Goal: Task Accomplishment & Management: Use online tool/utility

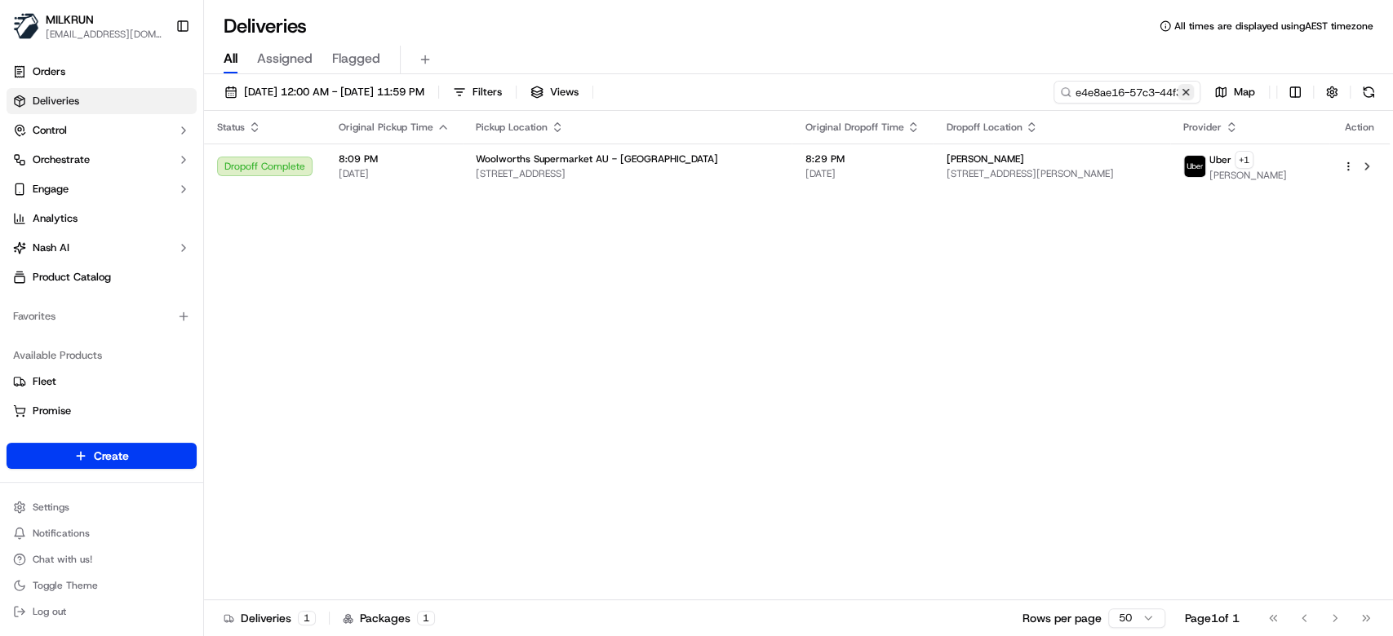
drag, startPoint x: 1182, startPoint y: 93, endPoint x: 1166, endPoint y: 93, distance: 16.3
click at [1181, 93] on button at bounding box center [1185, 92] width 16 height 16
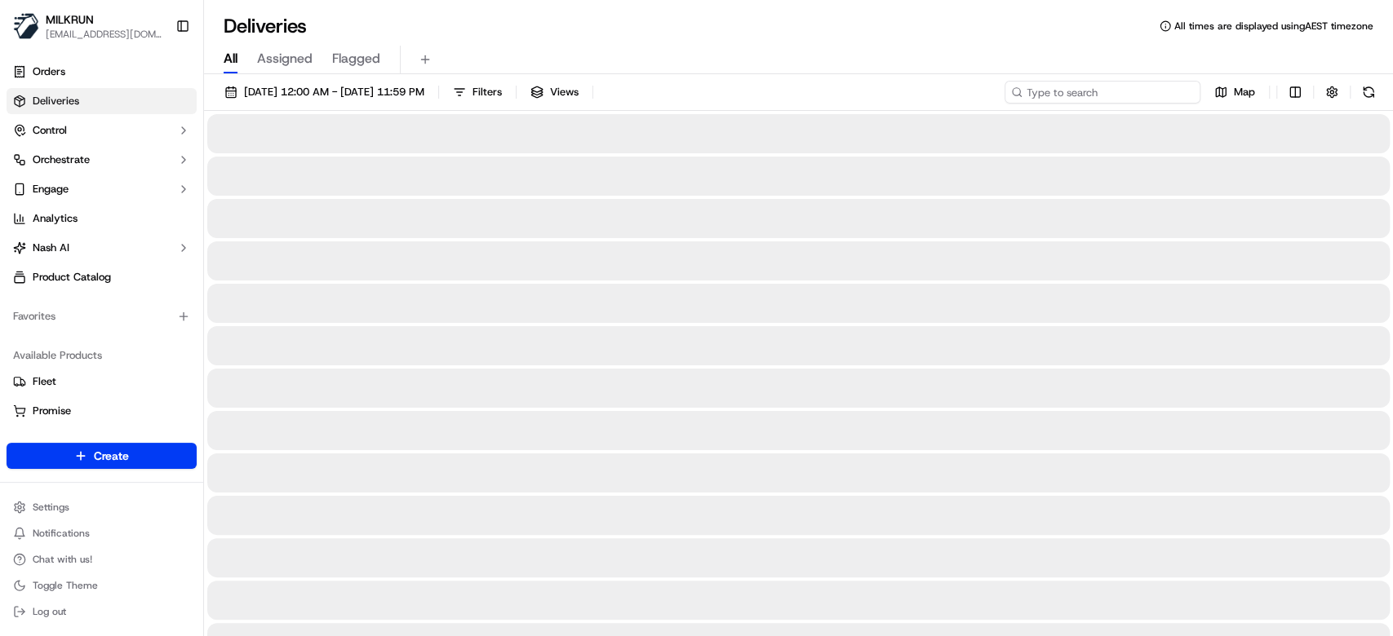
click at [1154, 94] on input at bounding box center [1102, 92] width 196 height 23
paste input "fd777ec1-0869-4b05-8104-0b65bbd37c41"
type input "fd777ec1-0869-4b05-8104-0b65bbd37c41"
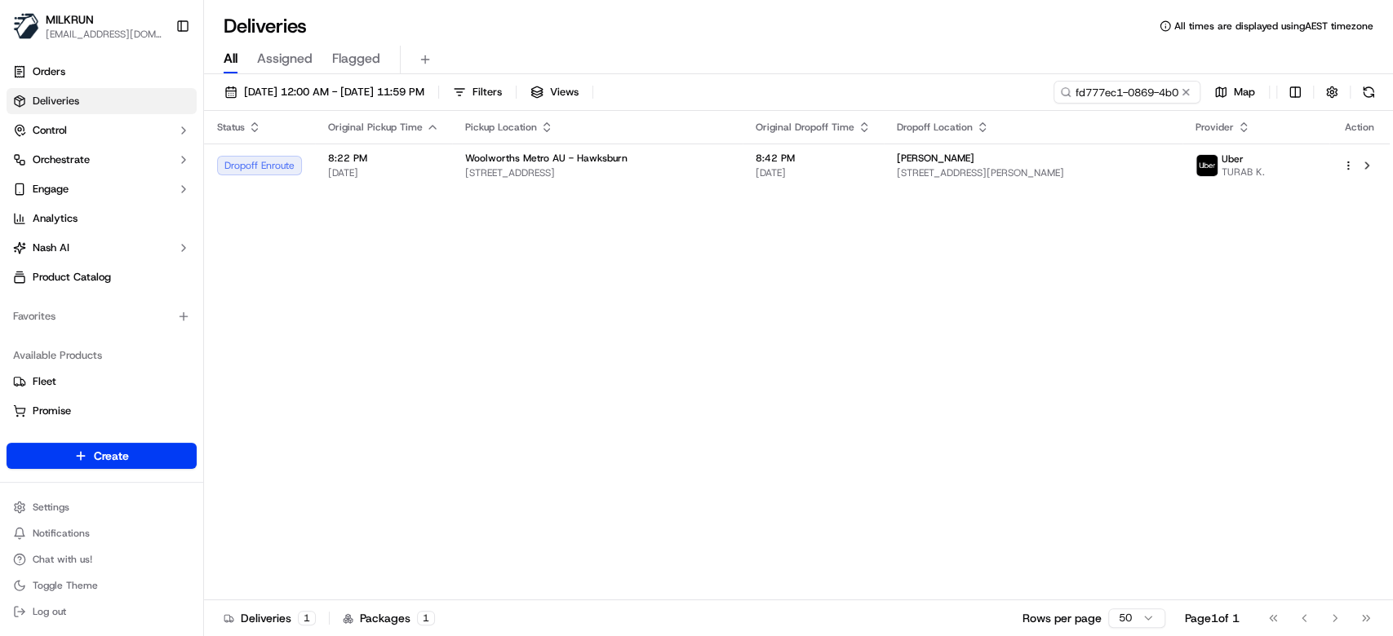
click at [757, 193] on div "Status Original Pickup Time Pickup Location Original Dropoff Time Dropoff Locat…" at bounding box center [796, 356] width 1185 height 490
click at [742, 148] on td "Woolworths Metro AU - Hawksburn 569 Malvern Rd, Toorak, VIC 3142, AU" at bounding box center [597, 166] width 290 height 44
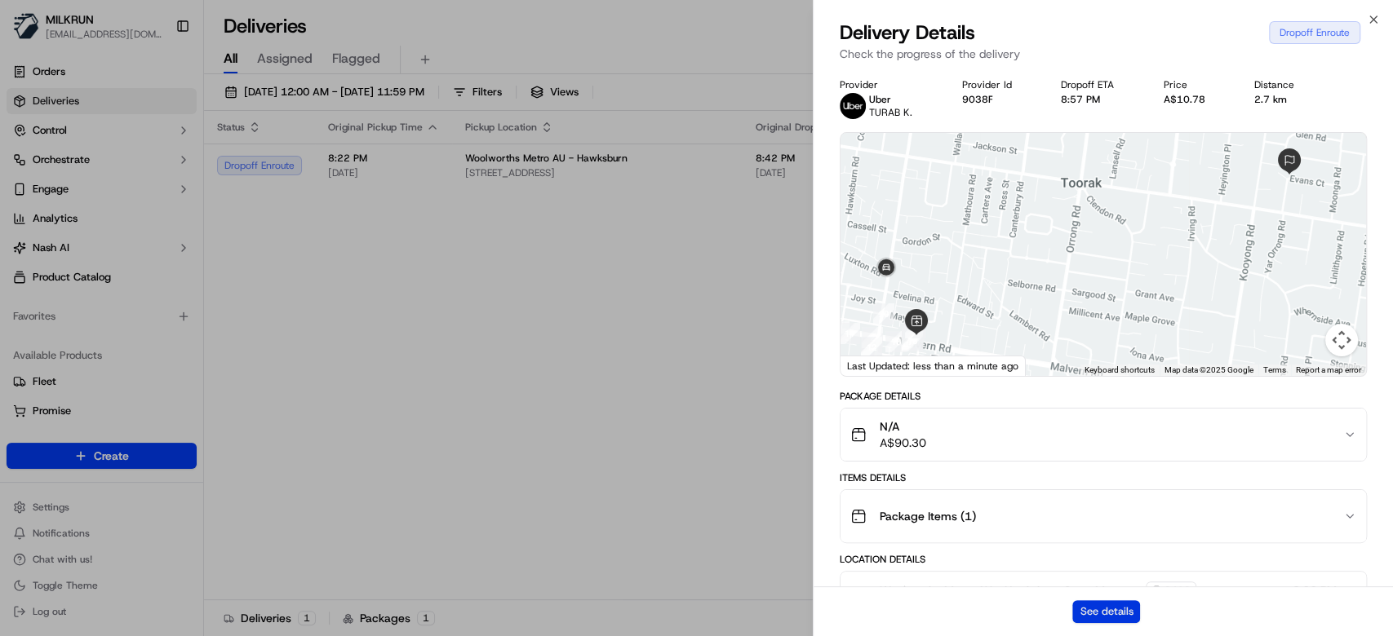
click at [1128, 612] on button "See details" at bounding box center [1106, 612] width 68 height 23
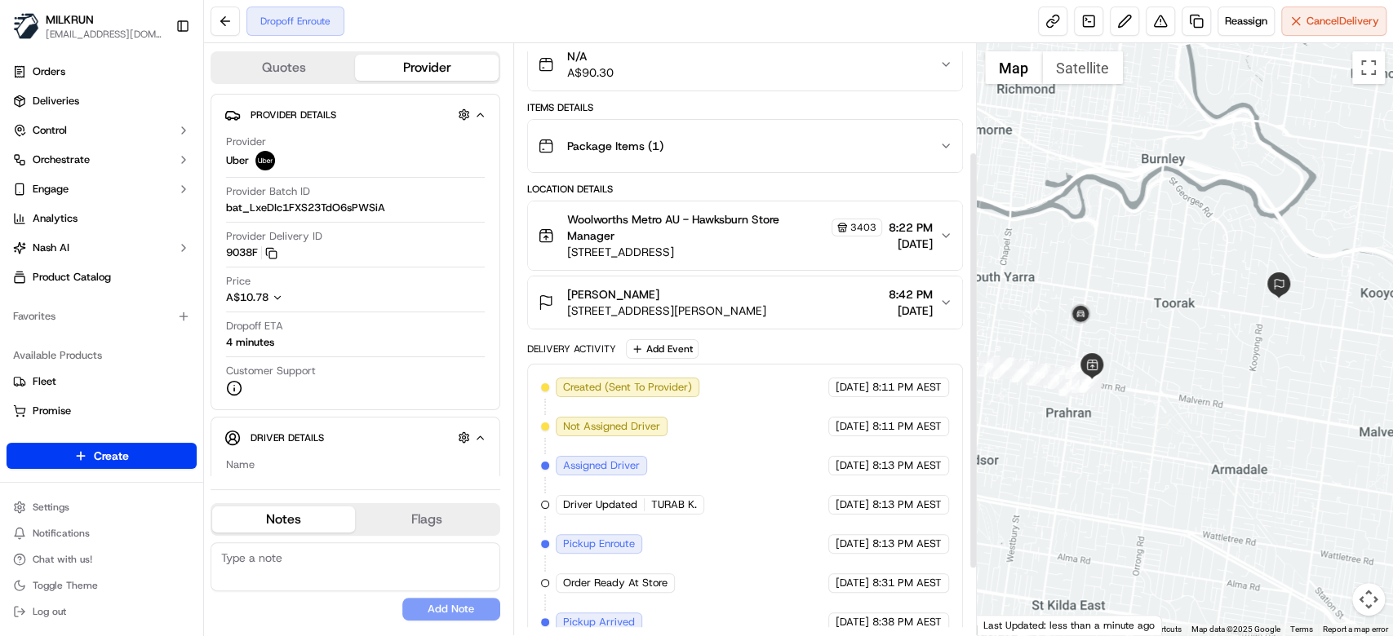
scroll to position [246, 0]
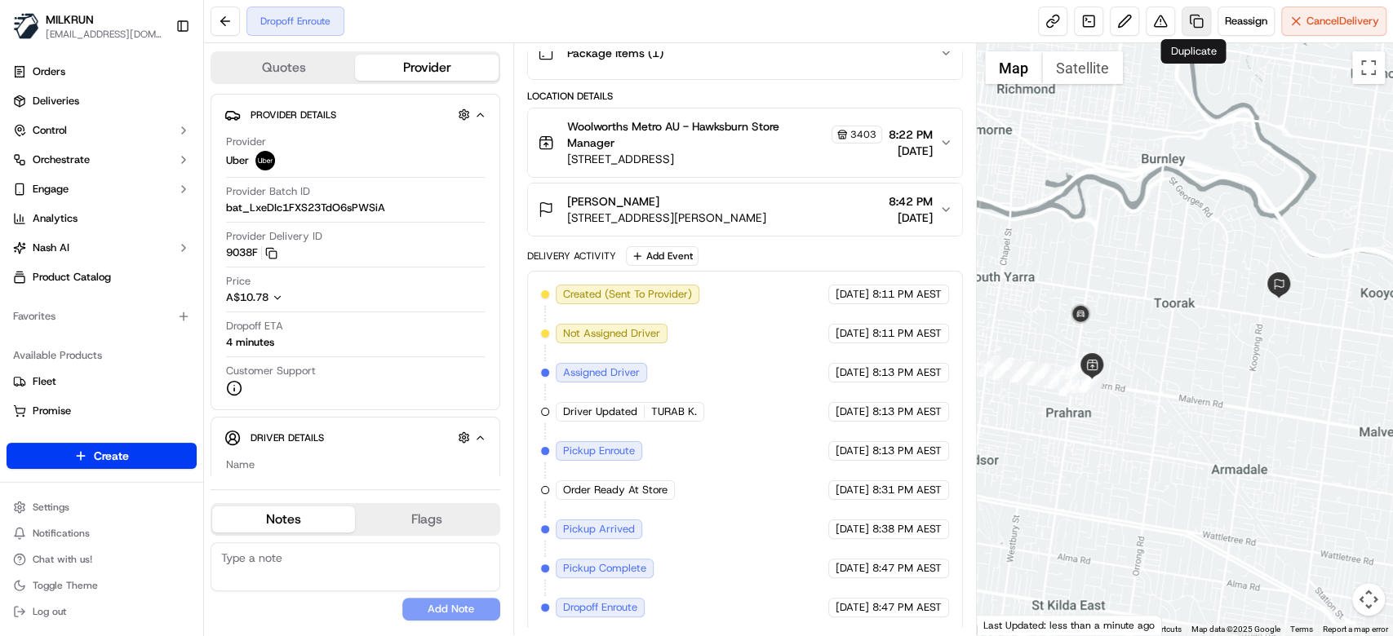
click at [1193, 23] on link at bounding box center [1195, 21] width 29 height 29
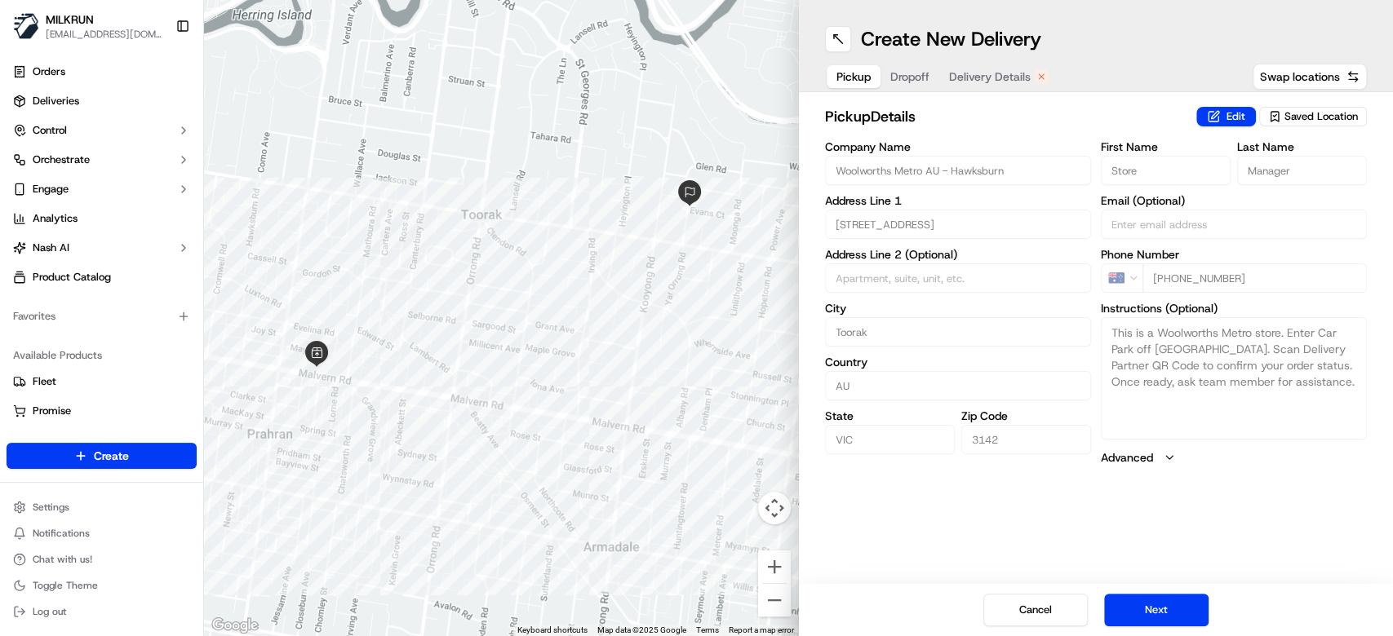
click at [990, 71] on span "Delivery Details" at bounding box center [990, 77] width 82 height 16
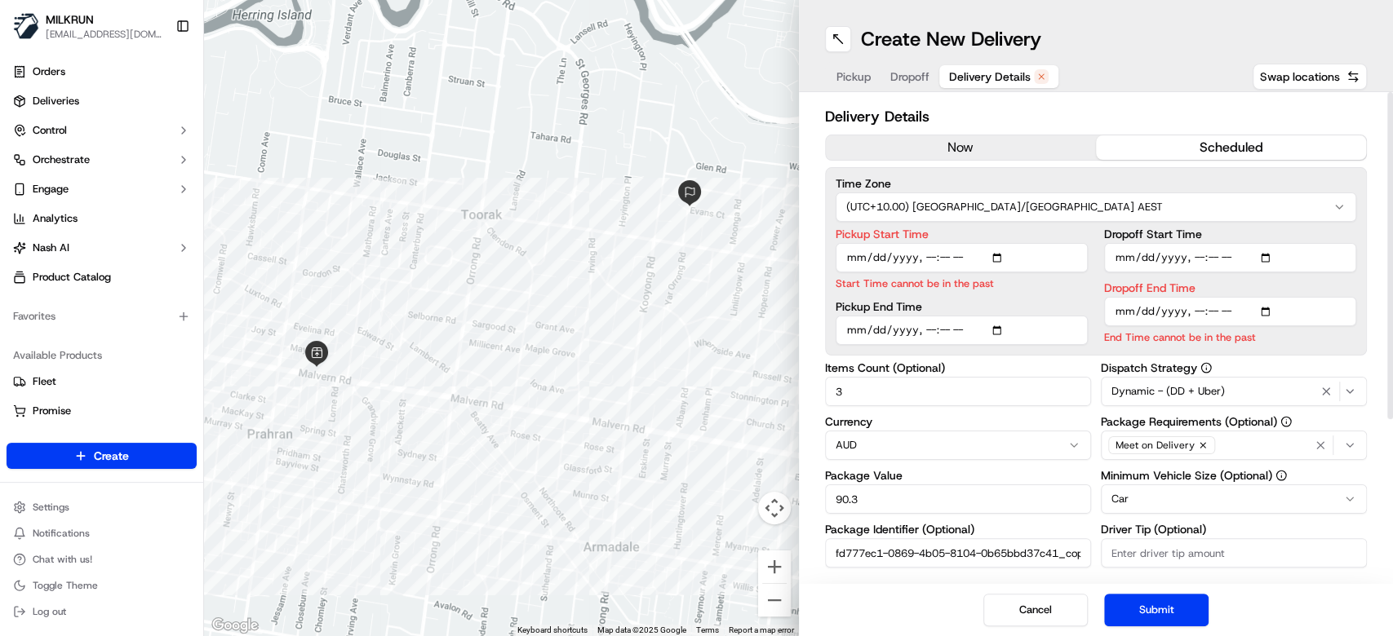
click at [989, 145] on button "now" at bounding box center [961, 147] width 270 height 24
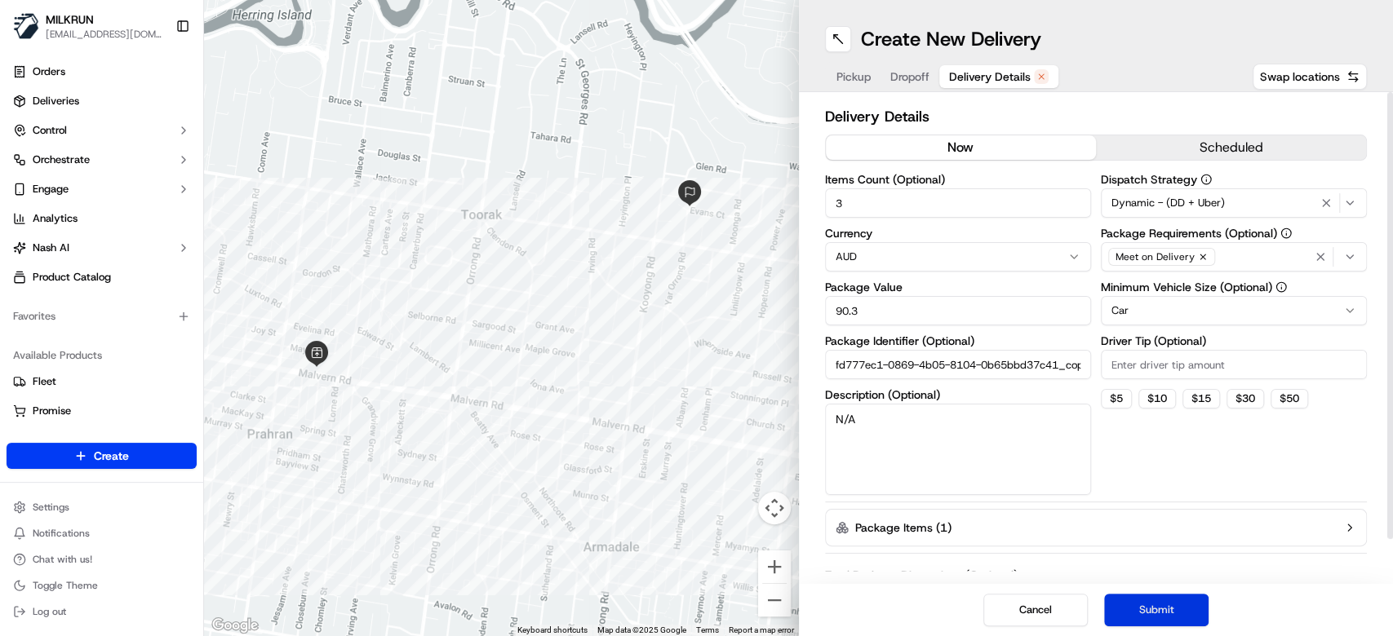
click at [1171, 604] on button "Submit" at bounding box center [1156, 610] width 104 height 33
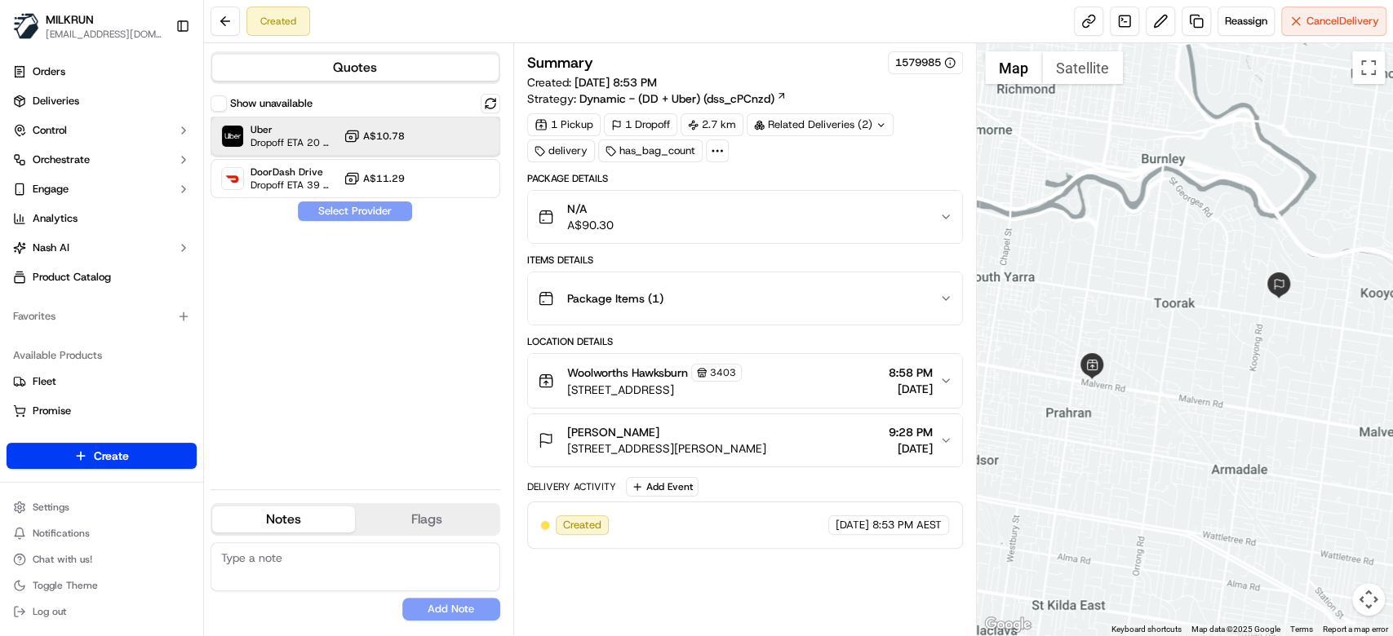
click at [273, 134] on span "Uber" at bounding box center [293, 129] width 86 height 13
click at [383, 212] on button "Assign Provider" at bounding box center [355, 212] width 116 height 20
